Goal: Use online tool/utility: Use online tool/utility

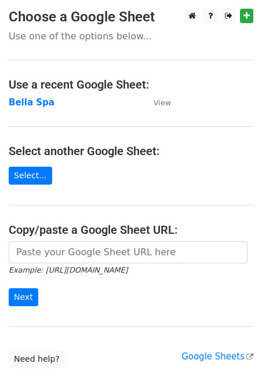
click at [36, 105] on strong "Bella Spa" at bounding box center [32, 102] width 46 height 10
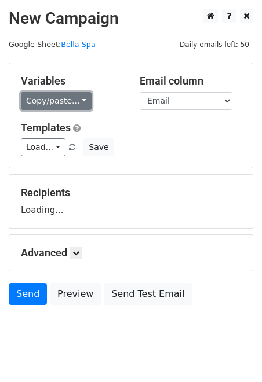
click at [79, 102] on link "Copy/paste..." at bounding box center [56, 101] width 71 height 18
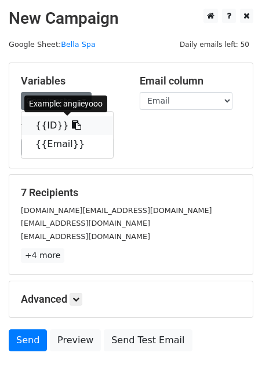
click at [72, 126] on icon at bounding box center [76, 124] width 9 height 9
